Goal: Task Accomplishment & Management: Manage account settings

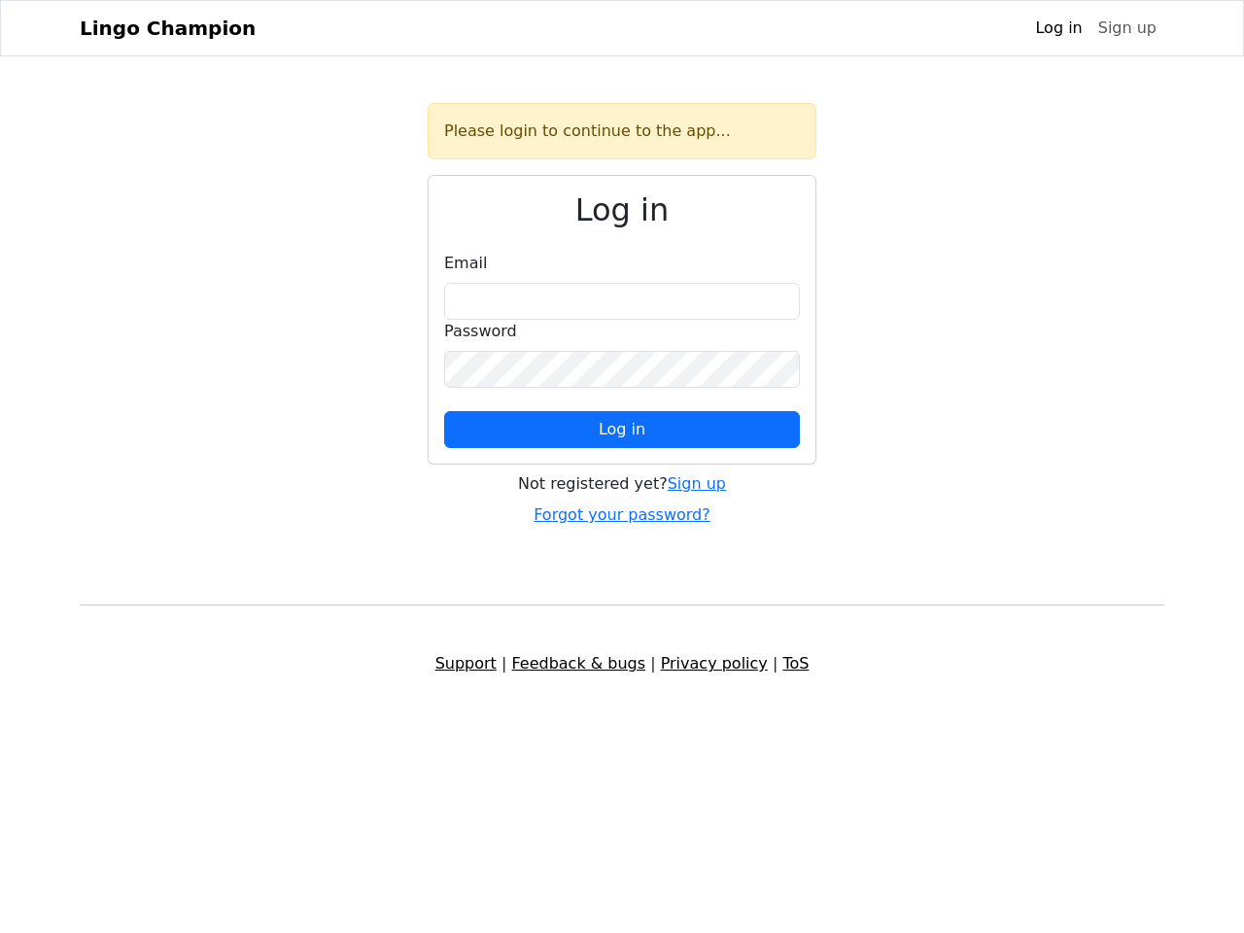
click at [622, 430] on span "Log in" at bounding box center [622, 429] width 47 height 18
